Goal: Task Accomplishment & Management: Use online tool/utility

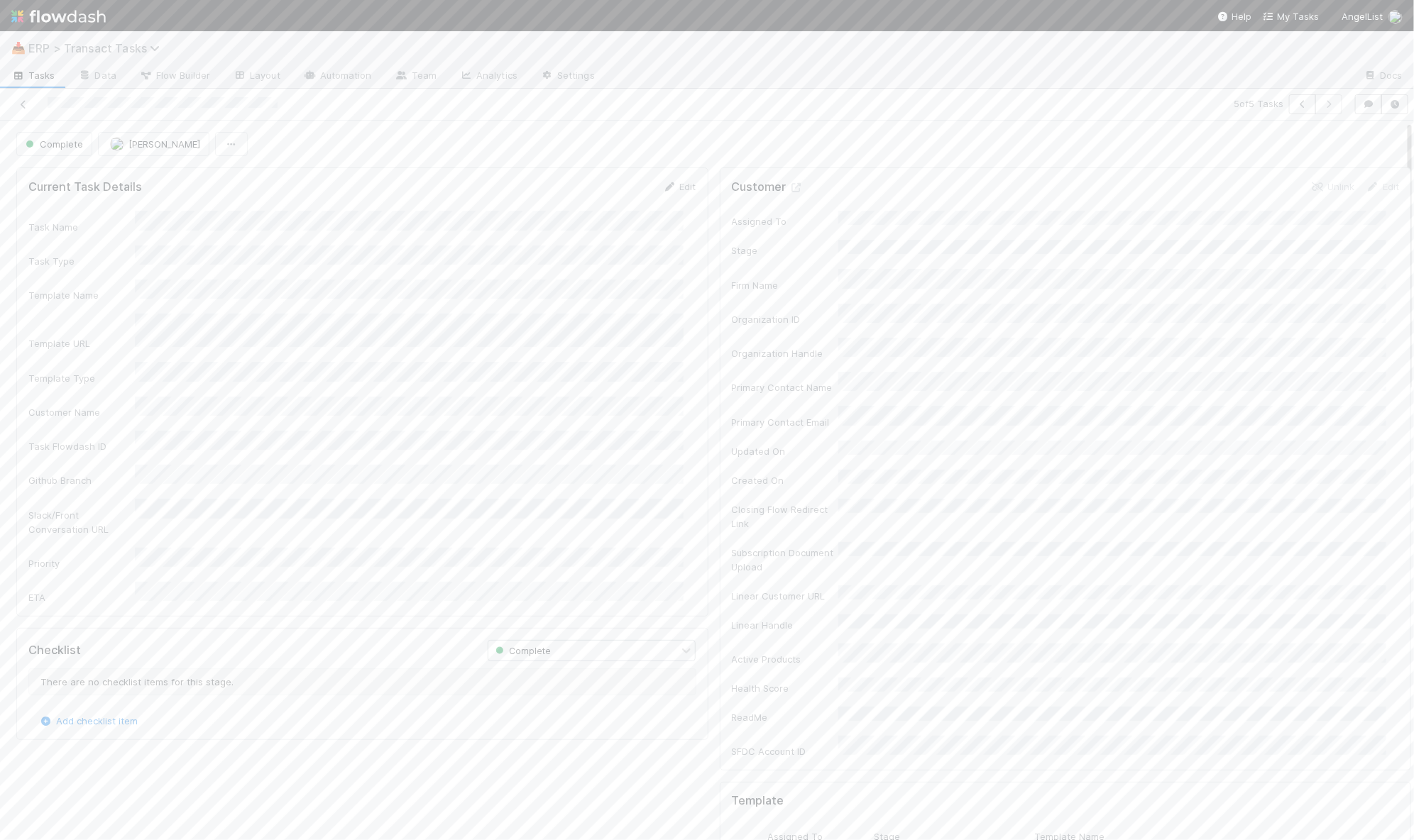
click at [59, 49] on span "ERP > Transact Tasks" at bounding box center [98, 48] width 138 height 14
click at [136, 200] on div "©️ ERP > Transact Customers" at bounding box center [185, 195] width 338 height 14
click at [1289, 84] on input "cont" at bounding box center [1286, 82] width 142 height 17
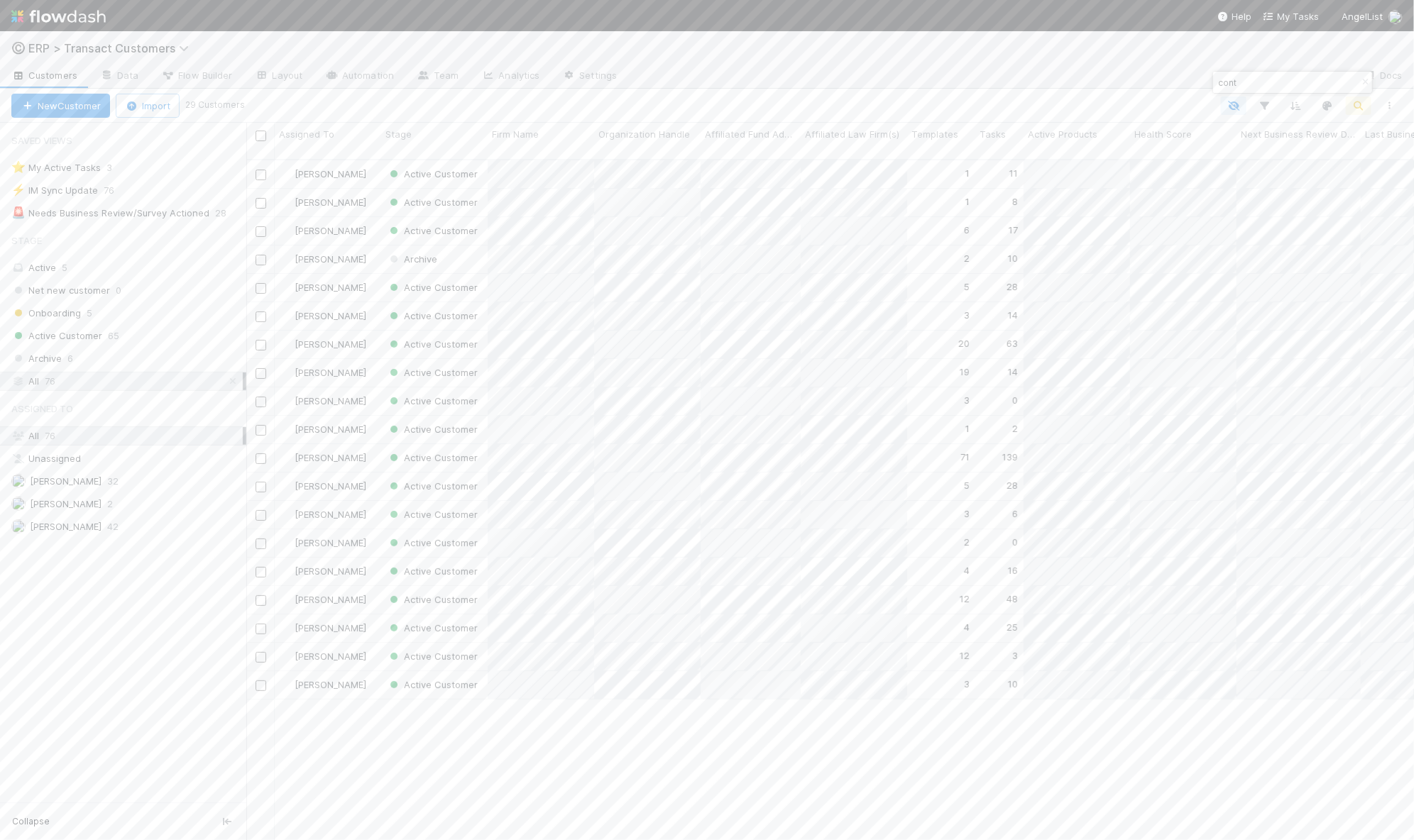
click at [1289, 84] on input "cont" at bounding box center [1286, 82] width 142 height 17
type input "legion"
click at [381, 167] on div "Active Customer" at bounding box center [435, 174] width 107 height 28
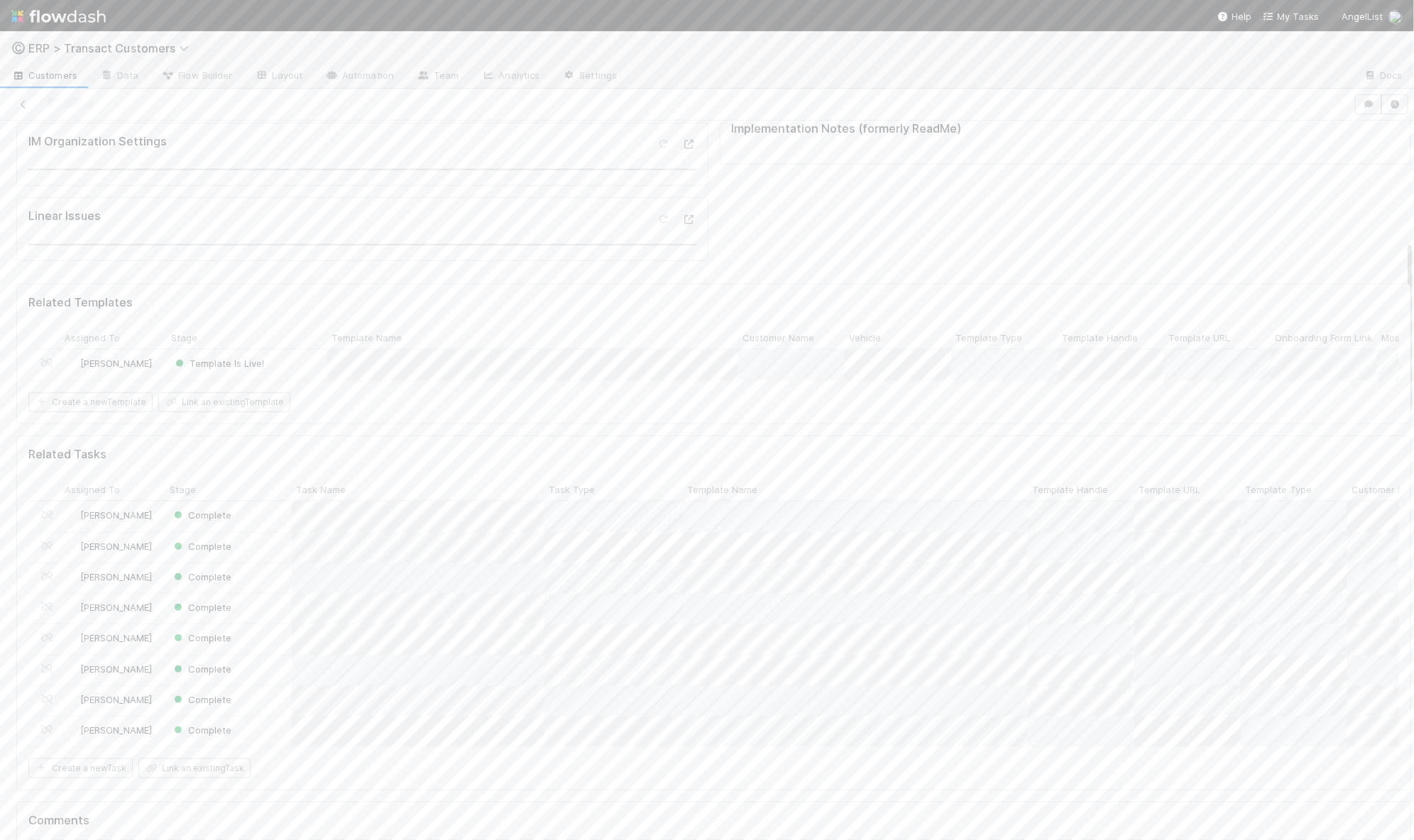
scroll to position [409, 0]
click at [1244, 152] on button "Update Template" at bounding box center [1261, 144] width 96 height 24
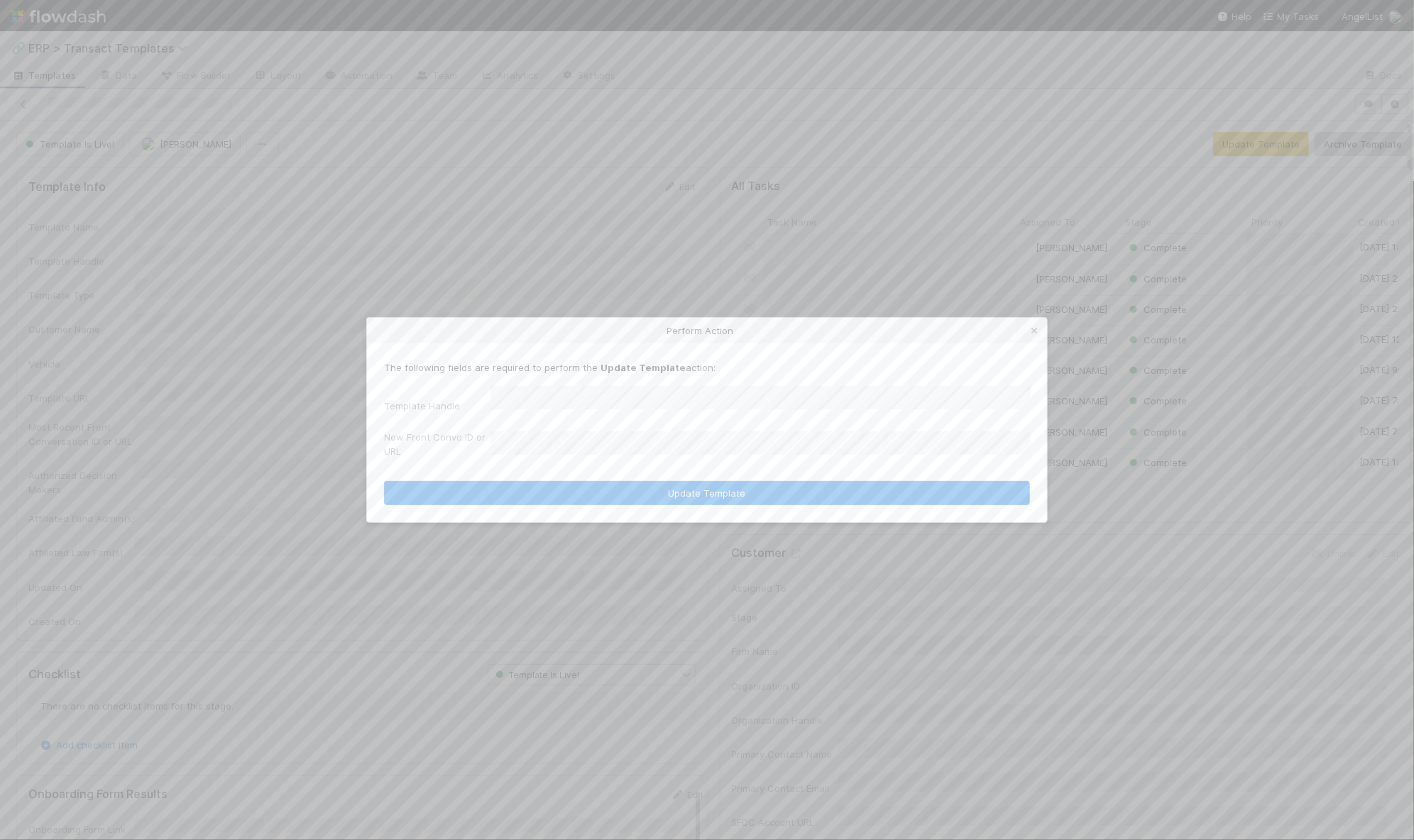
click at [632, 504] on div "The following fields are required to perform the Update Template action: Templa…" at bounding box center [707, 432] width 680 height 179
click at [638, 492] on button "Update Template" at bounding box center [707, 493] width 646 height 24
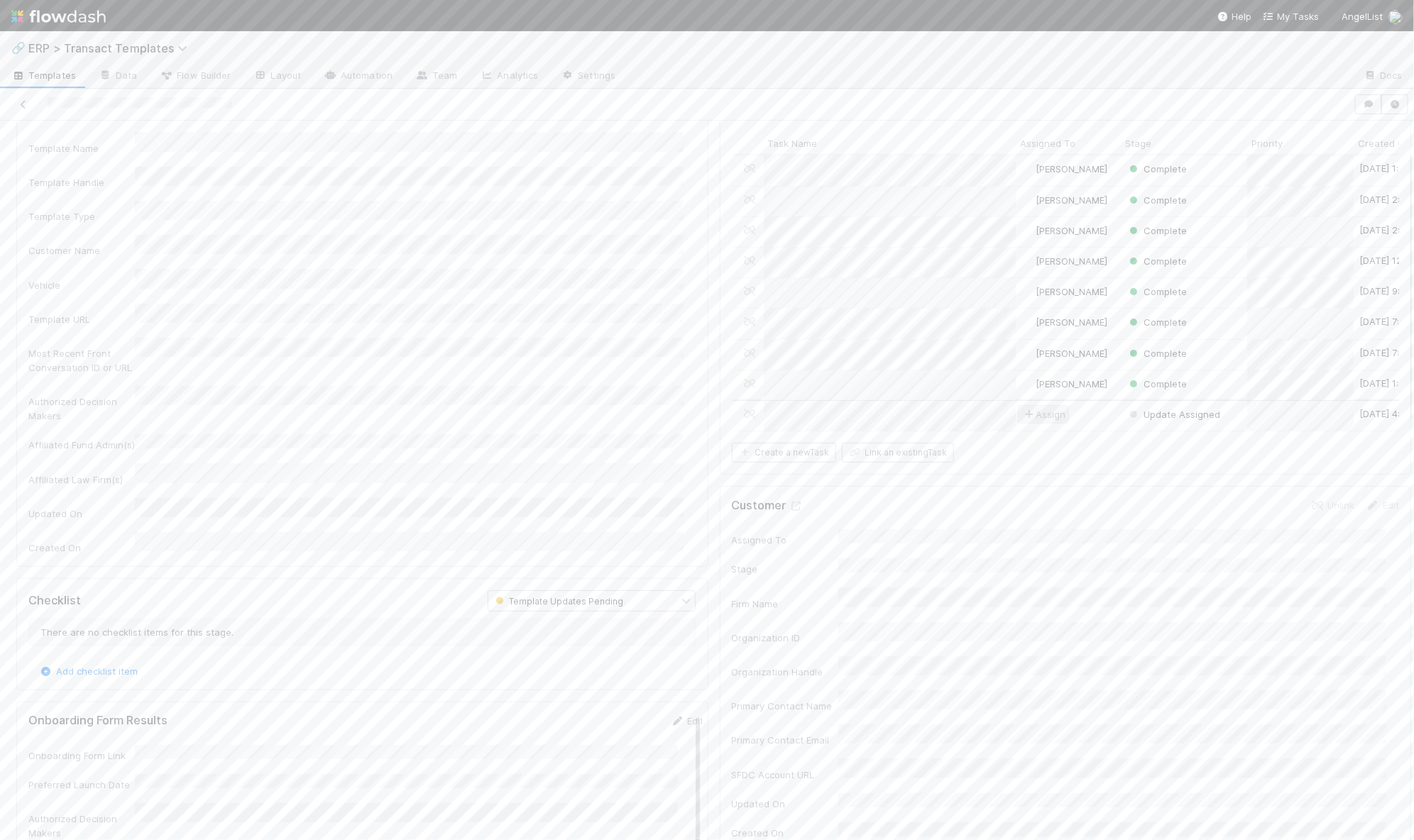
scroll to position [56, 0]
click at [1047, 438] on span "Assign" at bounding box center [1043, 438] width 44 height 14
click at [1039, 492] on span "[PERSON_NAME] you" at bounding box center [1076, 488] width 93 height 11
click at [182, 277] on div "Task Name Task Type Template Name Template URL Template Type Customer Name Task…" at bounding box center [362, 434] width 668 height 426
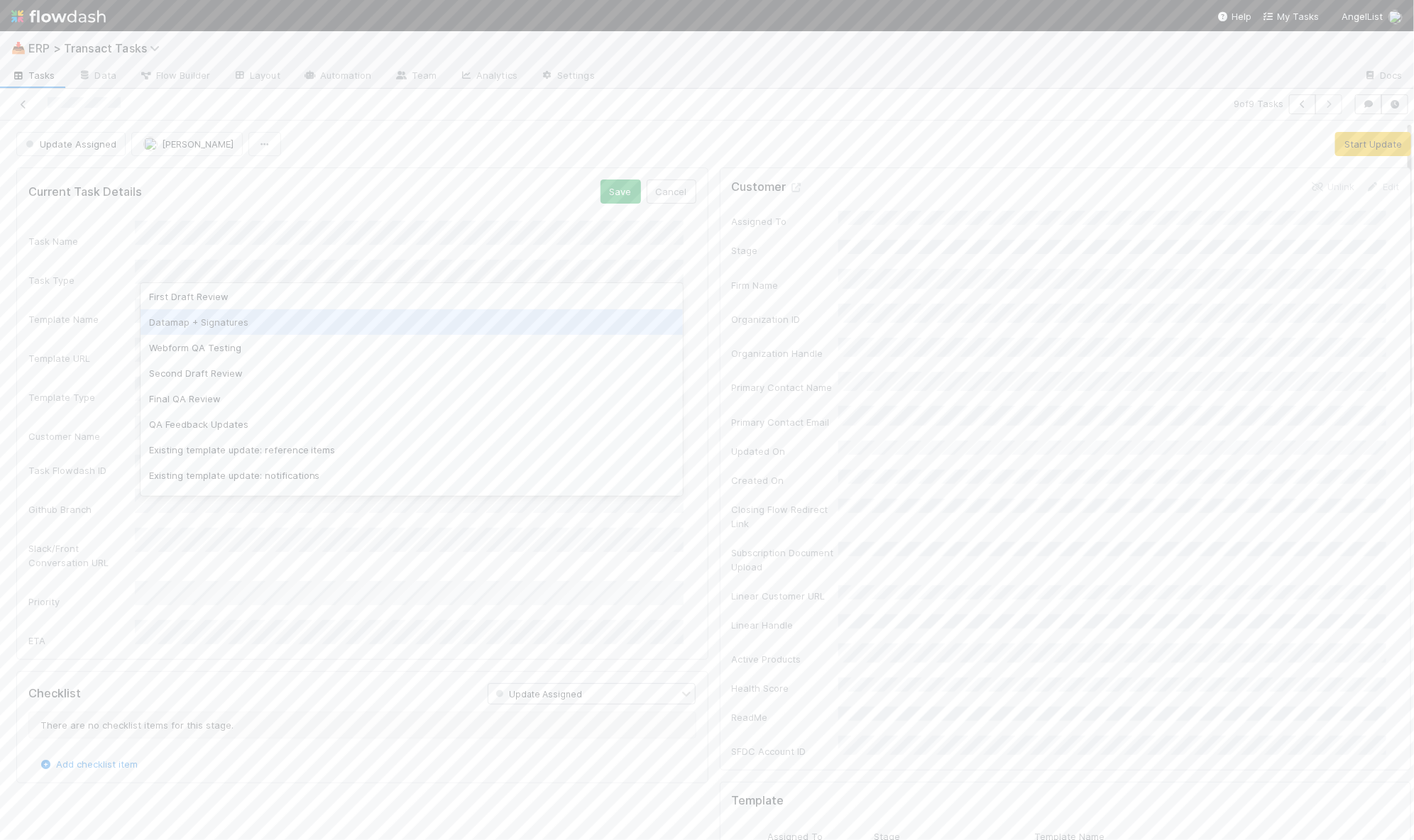
scroll to position [173, 0]
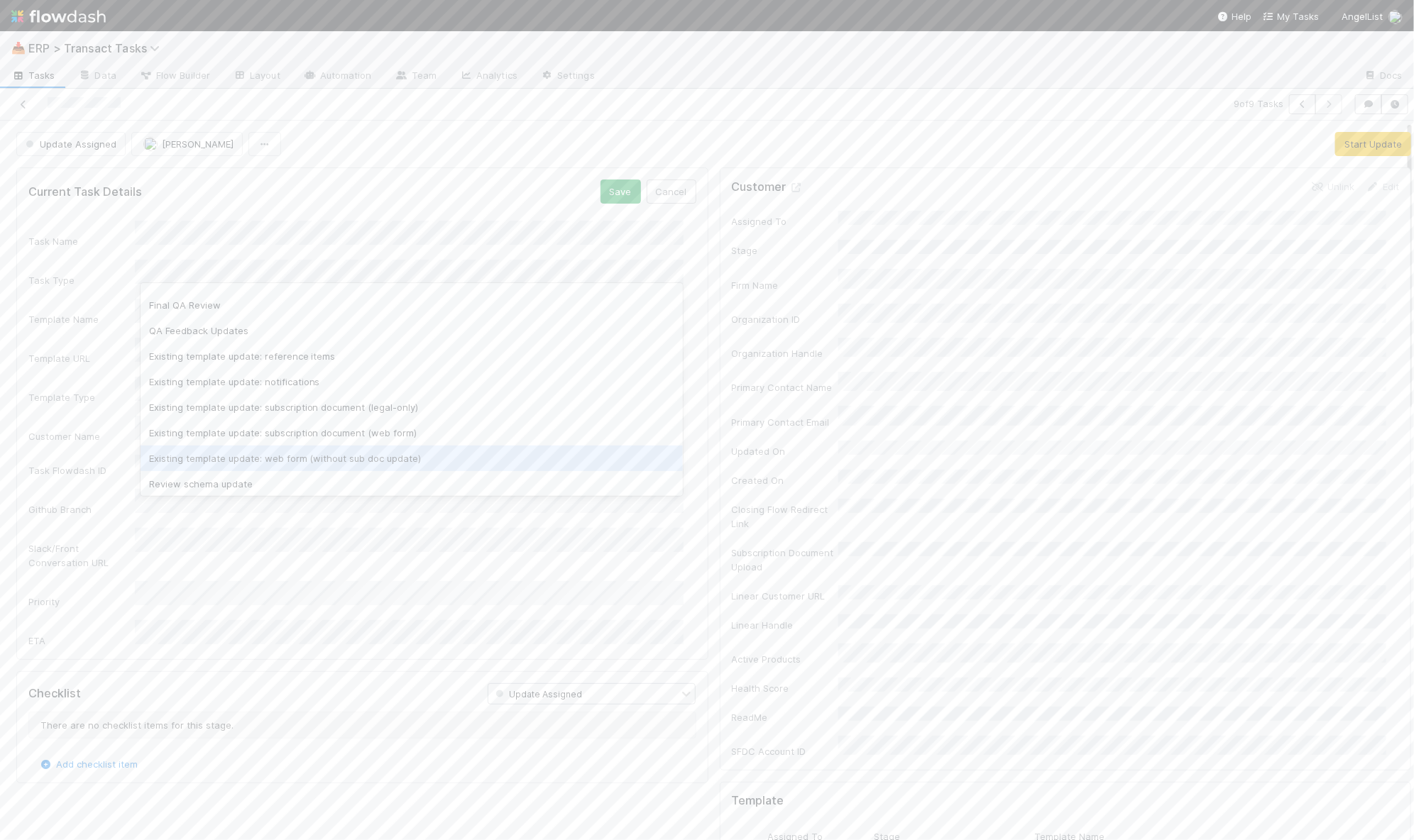
click at [279, 459] on div "Existing template update: web form (without sub doc update)" at bounding box center [412, 459] width 543 height 26
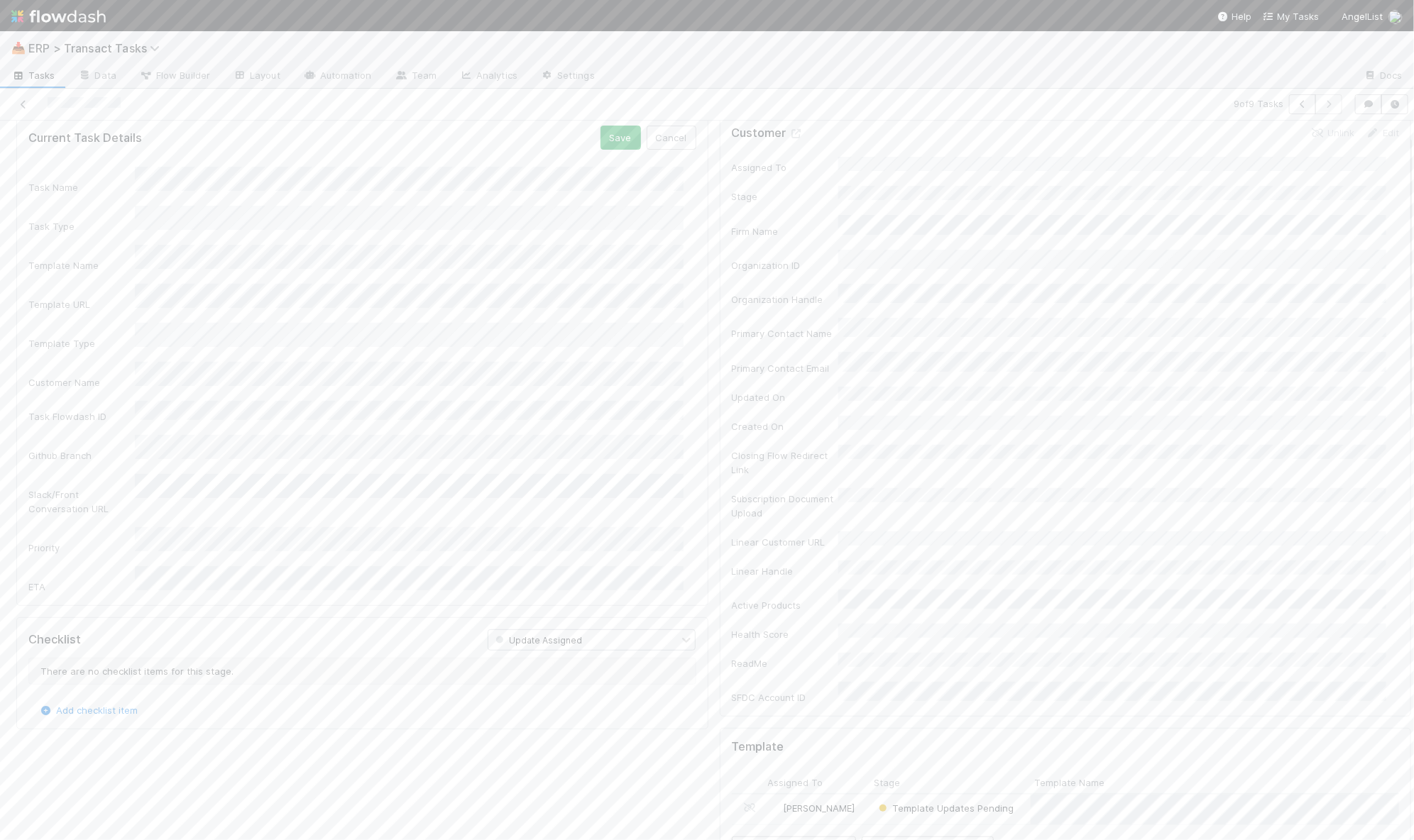
scroll to position [79, 0]
click at [248, 535] on div "2" at bounding box center [412, 534] width 543 height 26
click at [490, 699] on li "5:30 PM" at bounding box center [498, 701] width 60 height 21
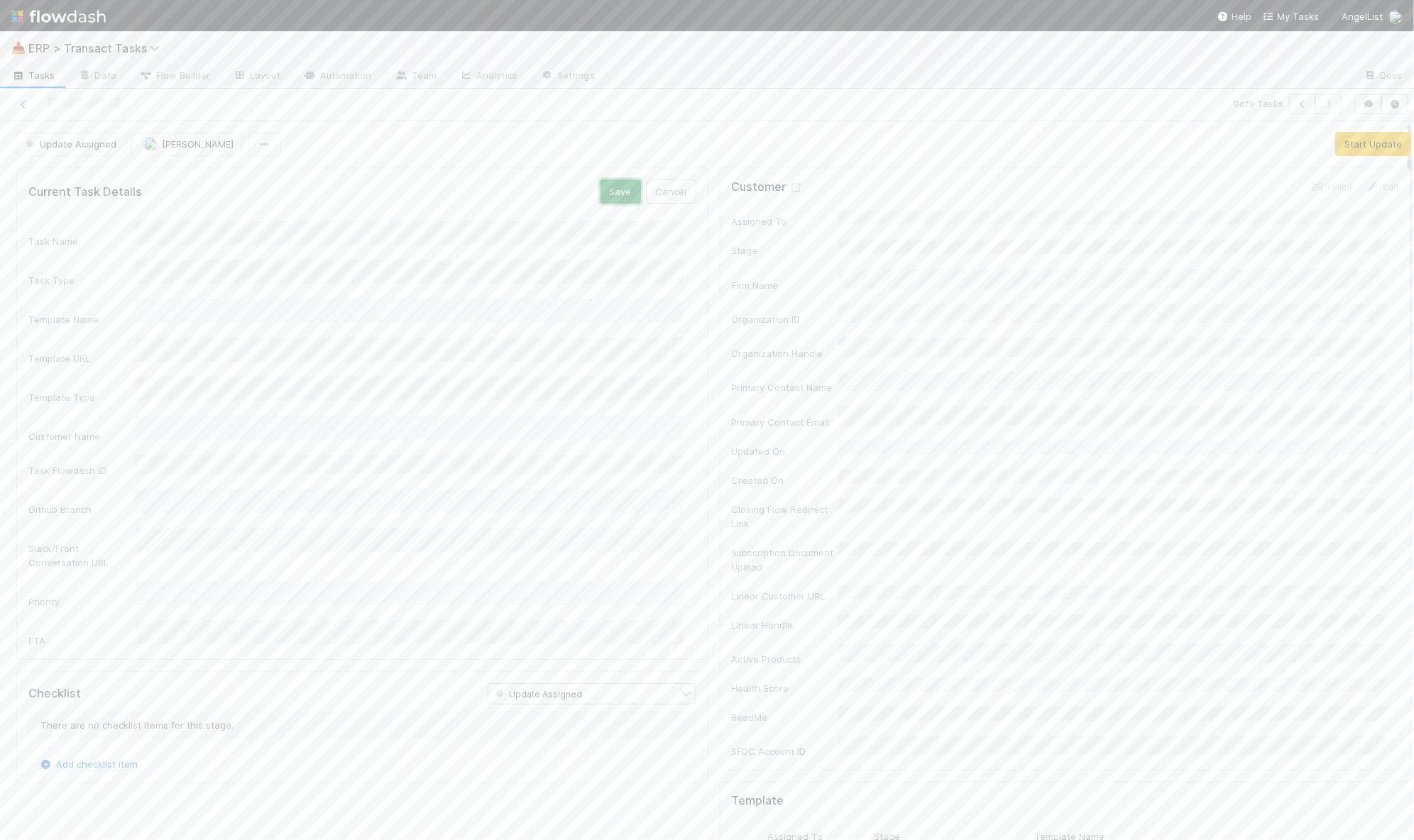
click at [616, 188] on button "Save" at bounding box center [621, 191] width 41 height 24
click at [1344, 149] on button "Start Update" at bounding box center [1373, 144] width 76 height 24
